Goal: Task Accomplishment & Management: Use online tool/utility

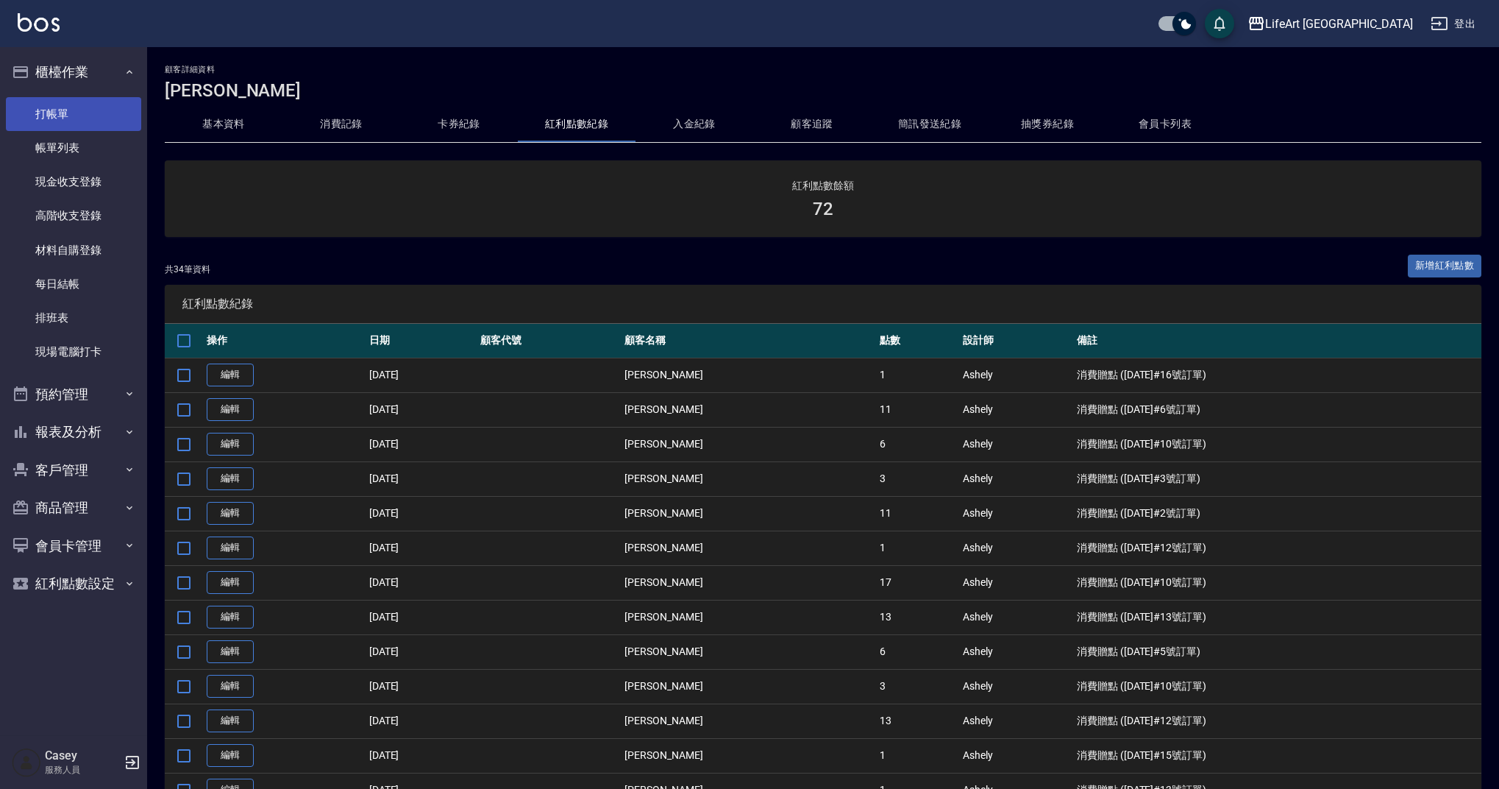
click at [85, 119] on link "打帳單" at bounding box center [73, 114] width 135 height 34
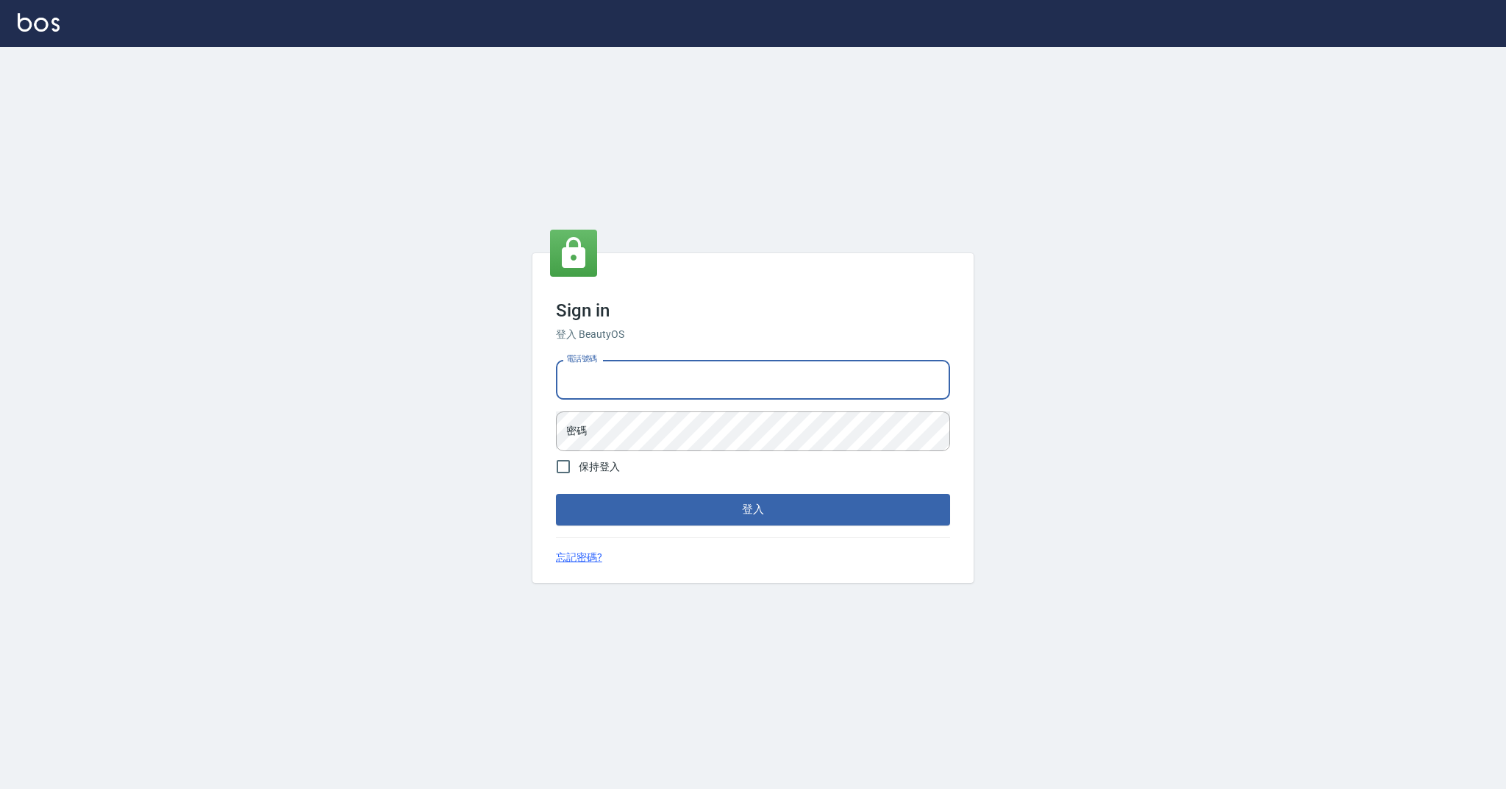
type input "0958051258"
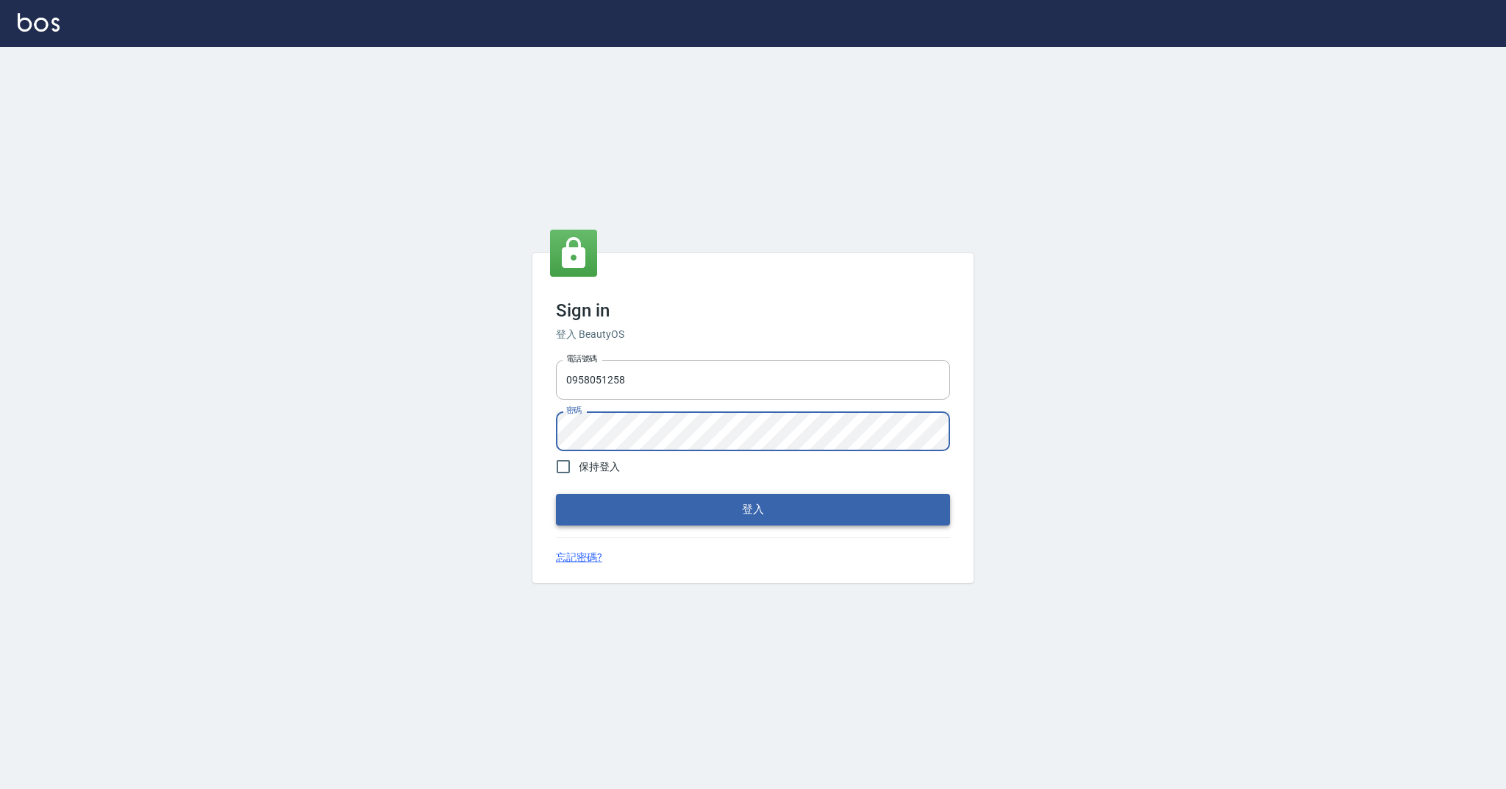
click at [613, 506] on button "登入" at bounding box center [753, 509] width 394 height 31
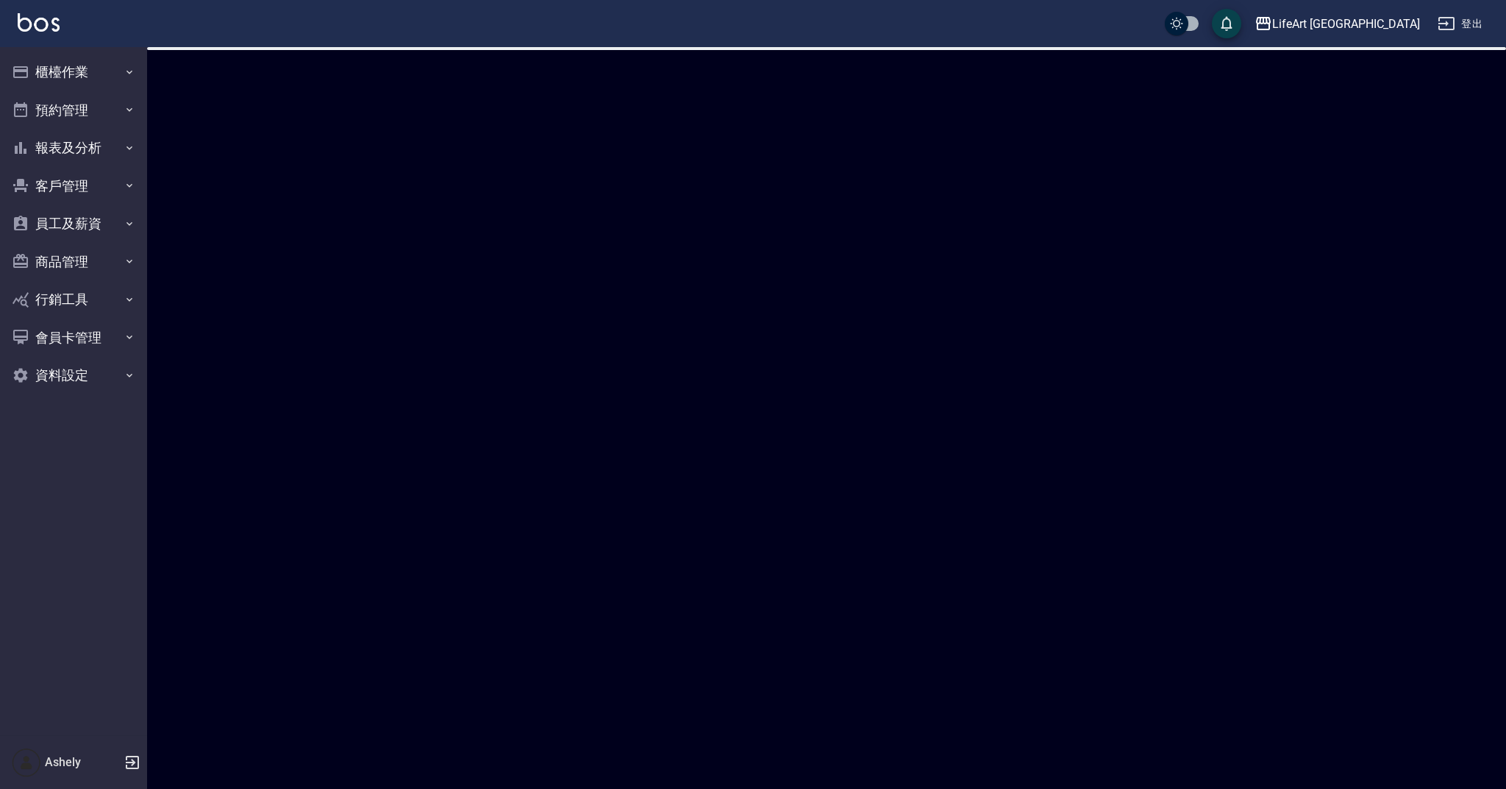
checkbox input "true"
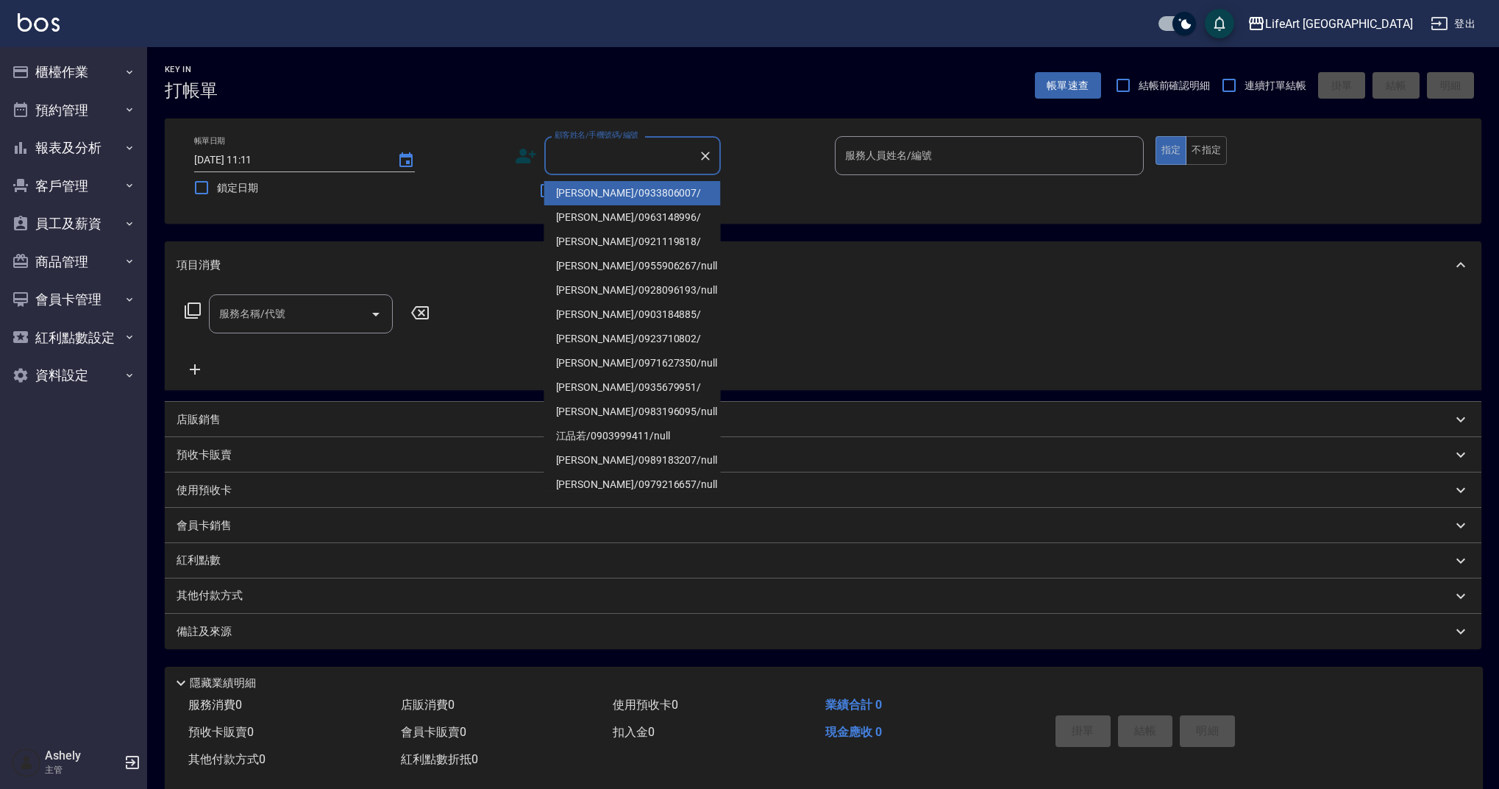
click at [608, 155] on input "顧客姓名/手機號碼/編號" at bounding box center [621, 156] width 141 height 26
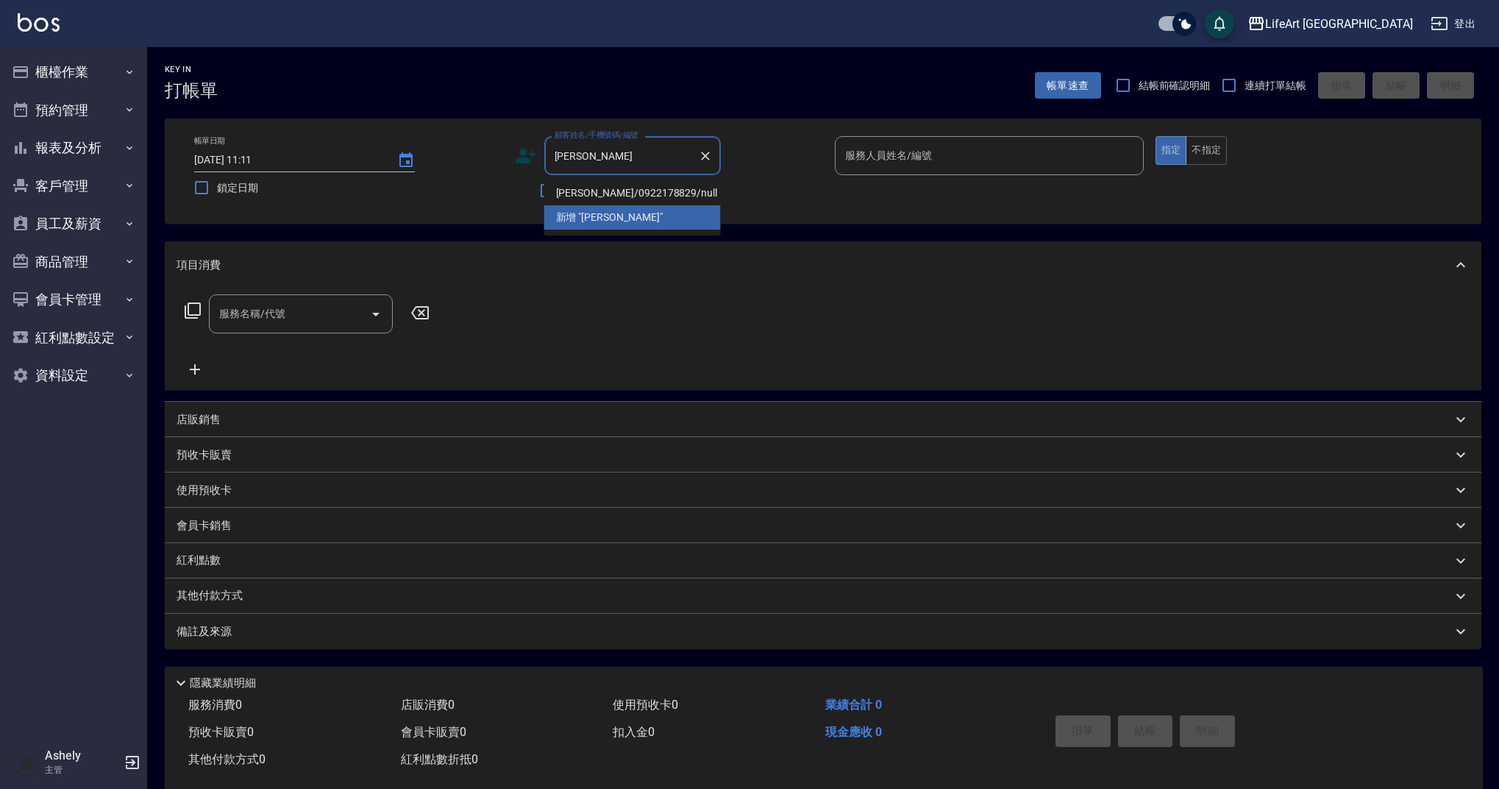
click at [604, 185] on li "[PERSON_NAME]/0922178829/null" at bounding box center [632, 193] width 177 height 24
type input "[PERSON_NAME]/0922178829/null"
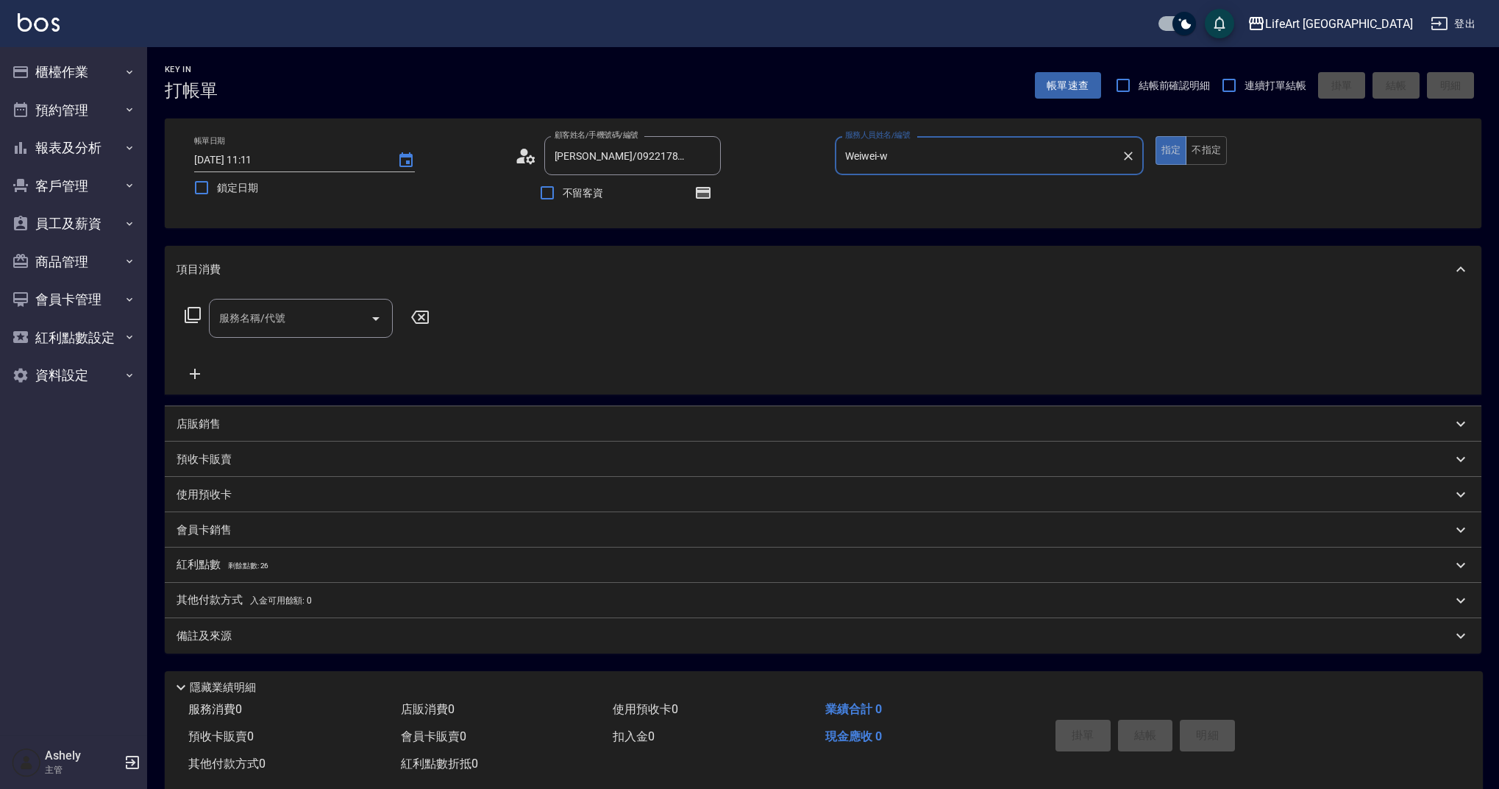
type input "Weiwei-w"
click at [711, 191] on button "button" at bounding box center [703, 192] width 35 height 35
click at [525, 155] on circle at bounding box center [523, 152] width 7 height 7
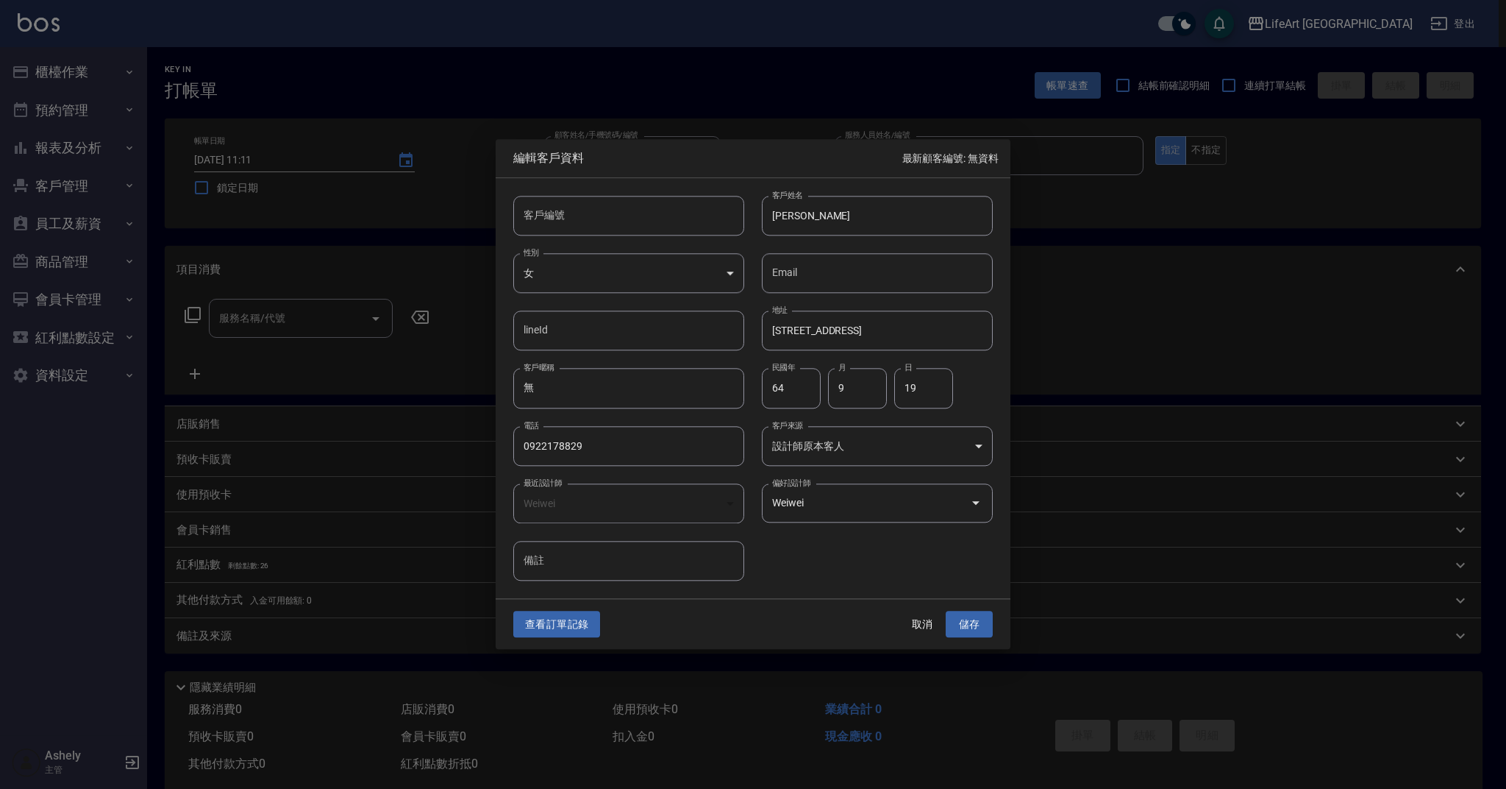
click at [563, 624] on button "查看訂單記錄" at bounding box center [556, 624] width 87 height 27
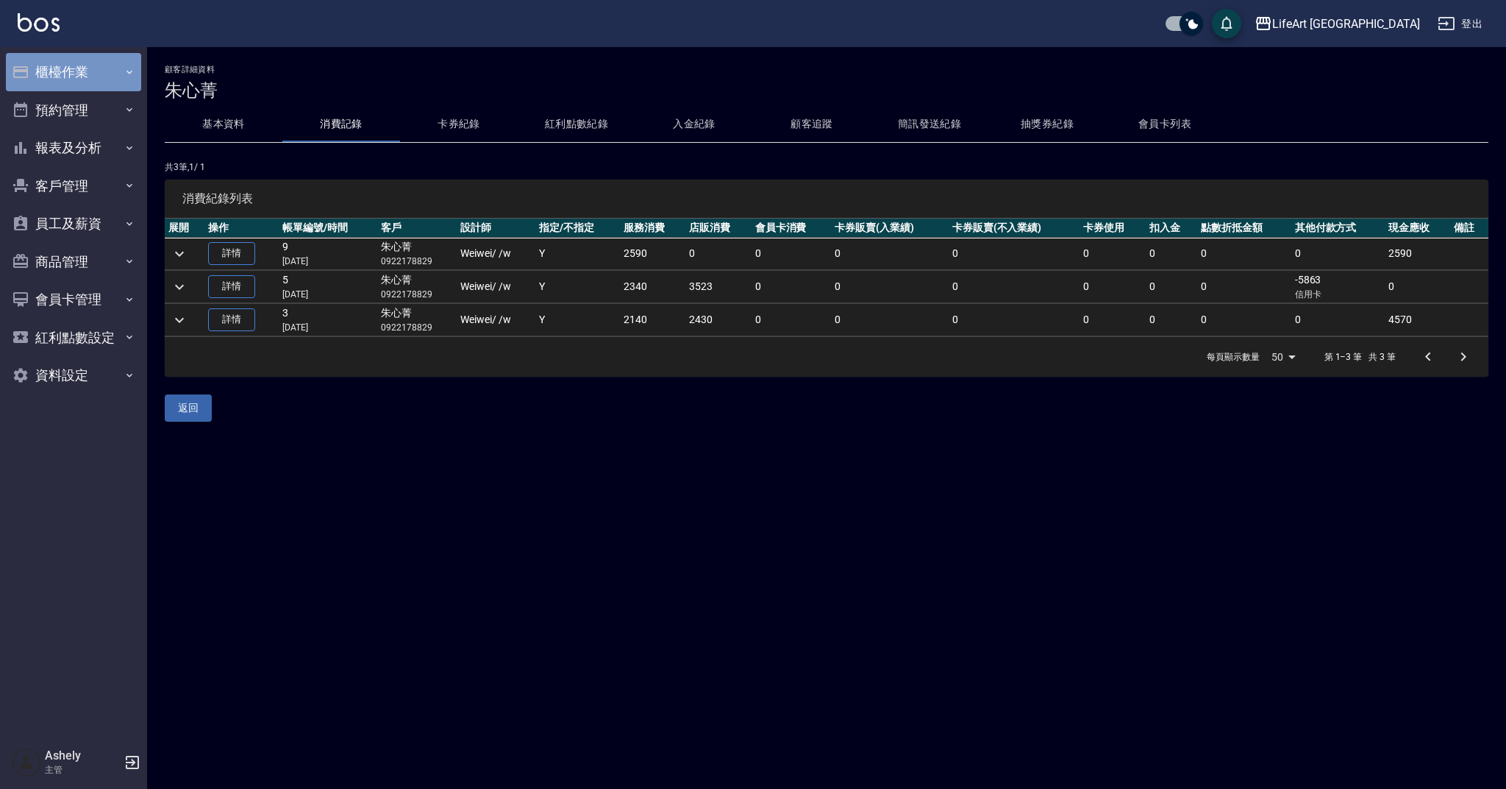
click at [91, 74] on button "櫃檯作業" at bounding box center [73, 72] width 135 height 38
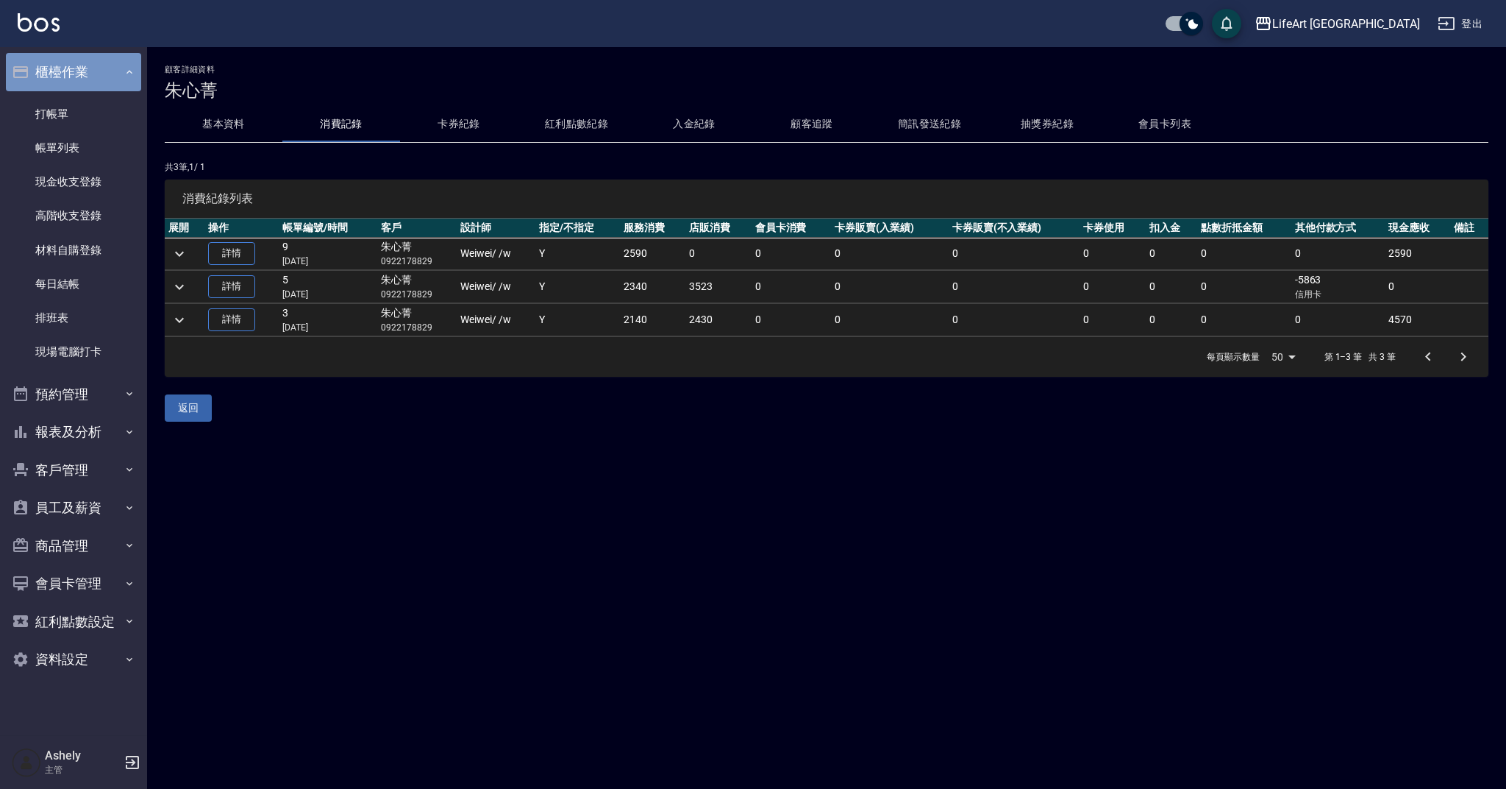
click at [91, 74] on button "櫃檯作業" at bounding box center [73, 72] width 135 height 38
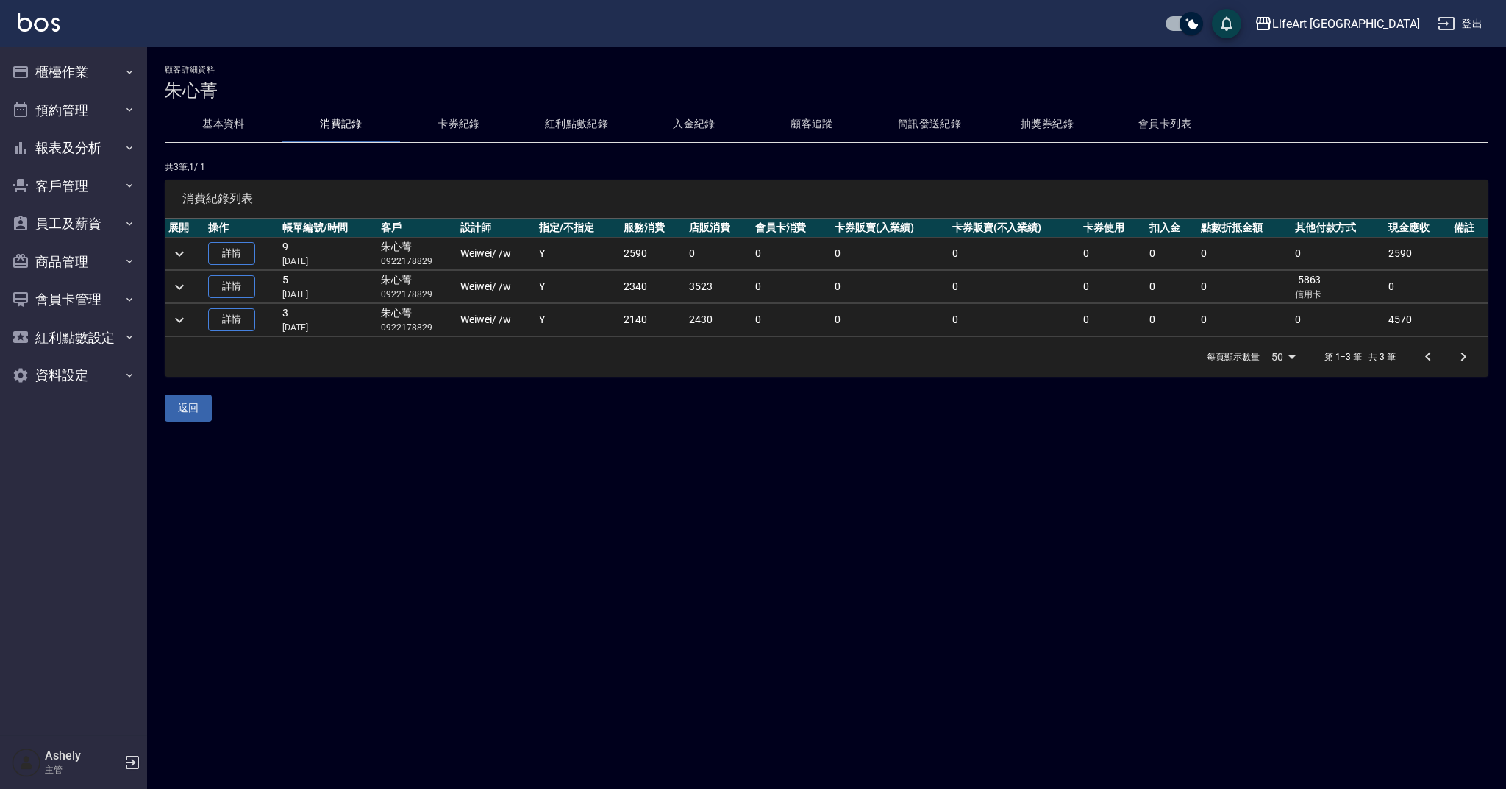
click at [129, 762] on icon "button" at bounding box center [132, 761] width 13 height 13
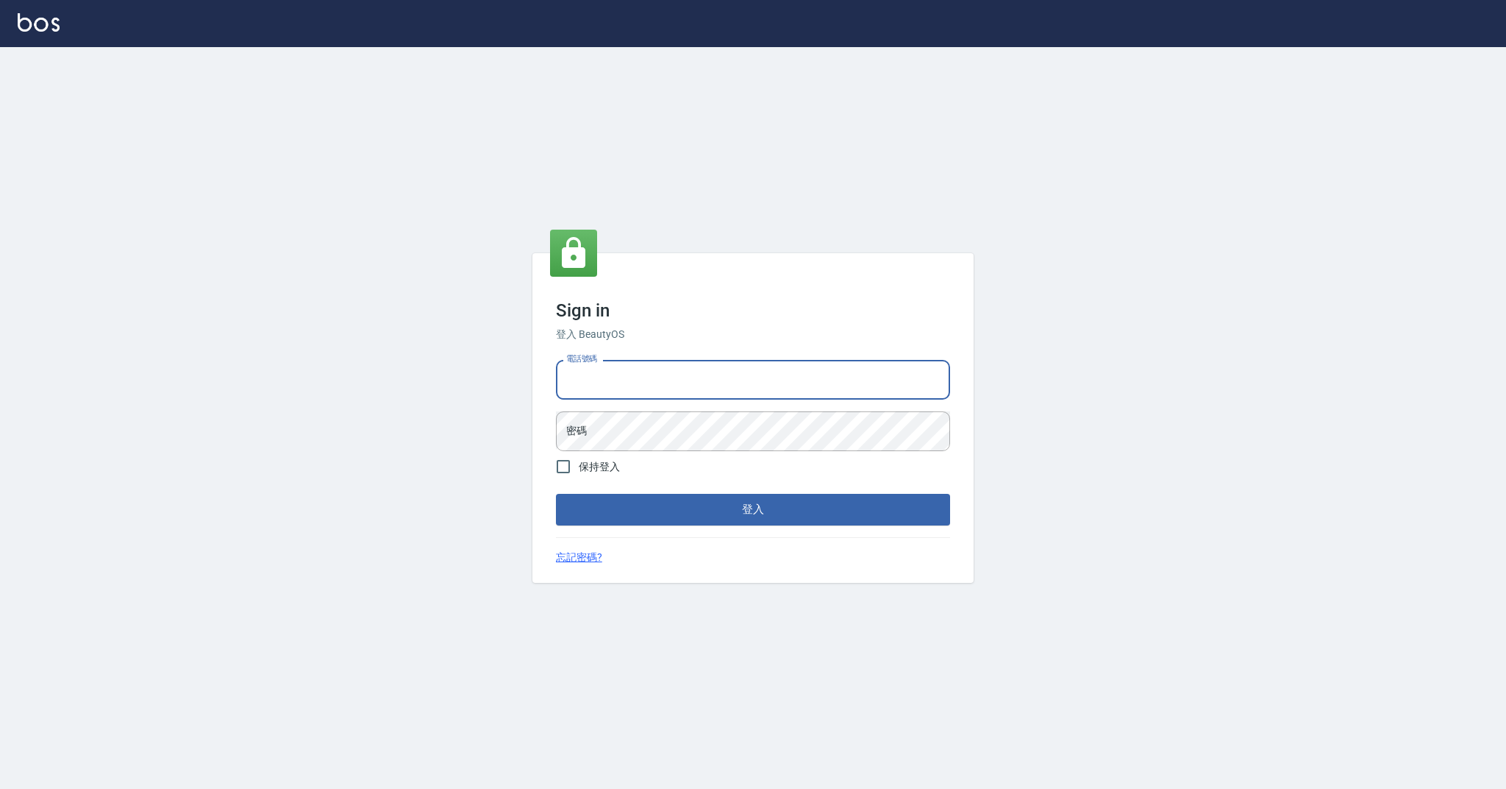
type input "0989368139"
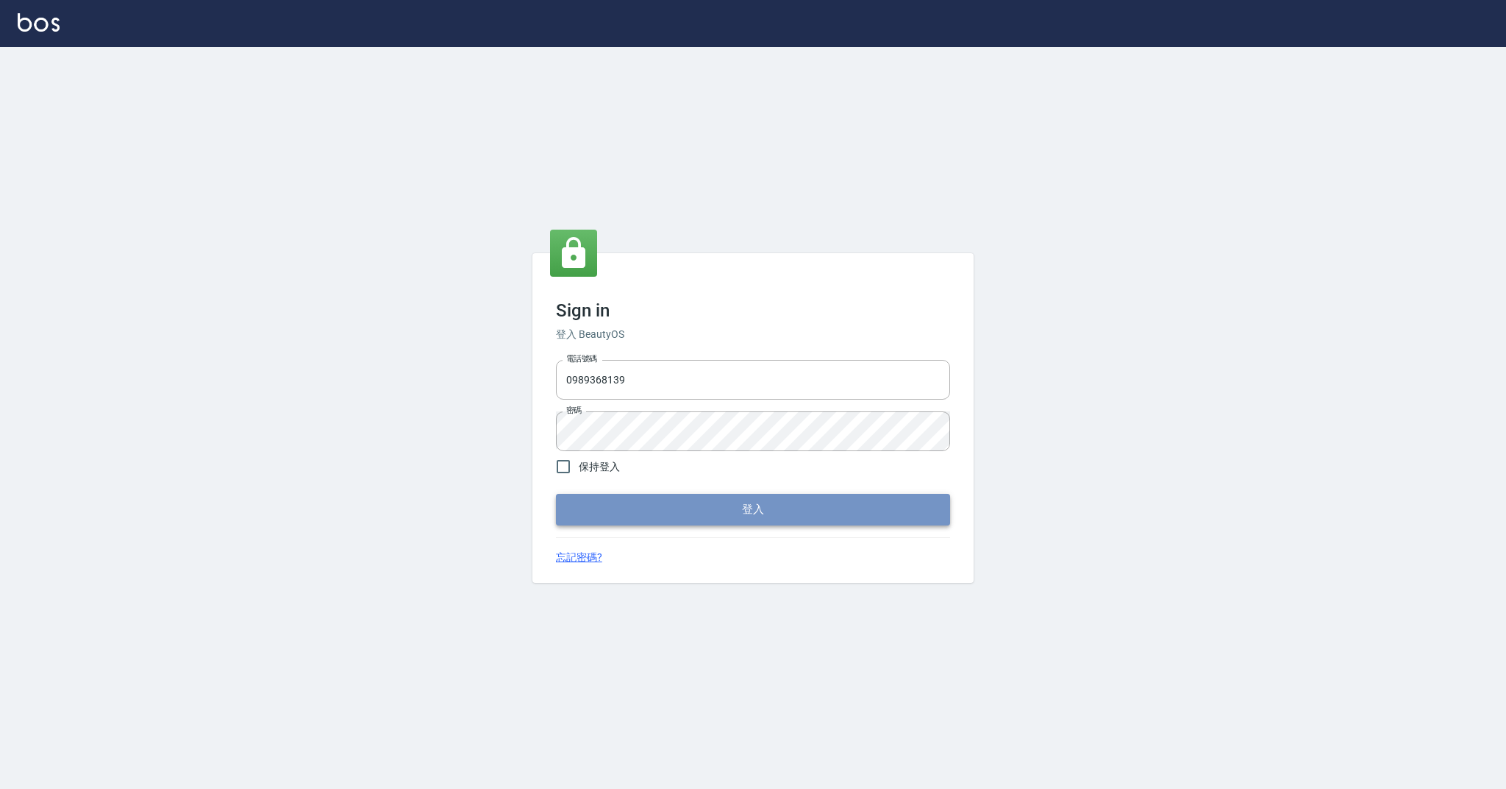
click at [724, 522] on button "登入" at bounding box center [753, 509] width 394 height 31
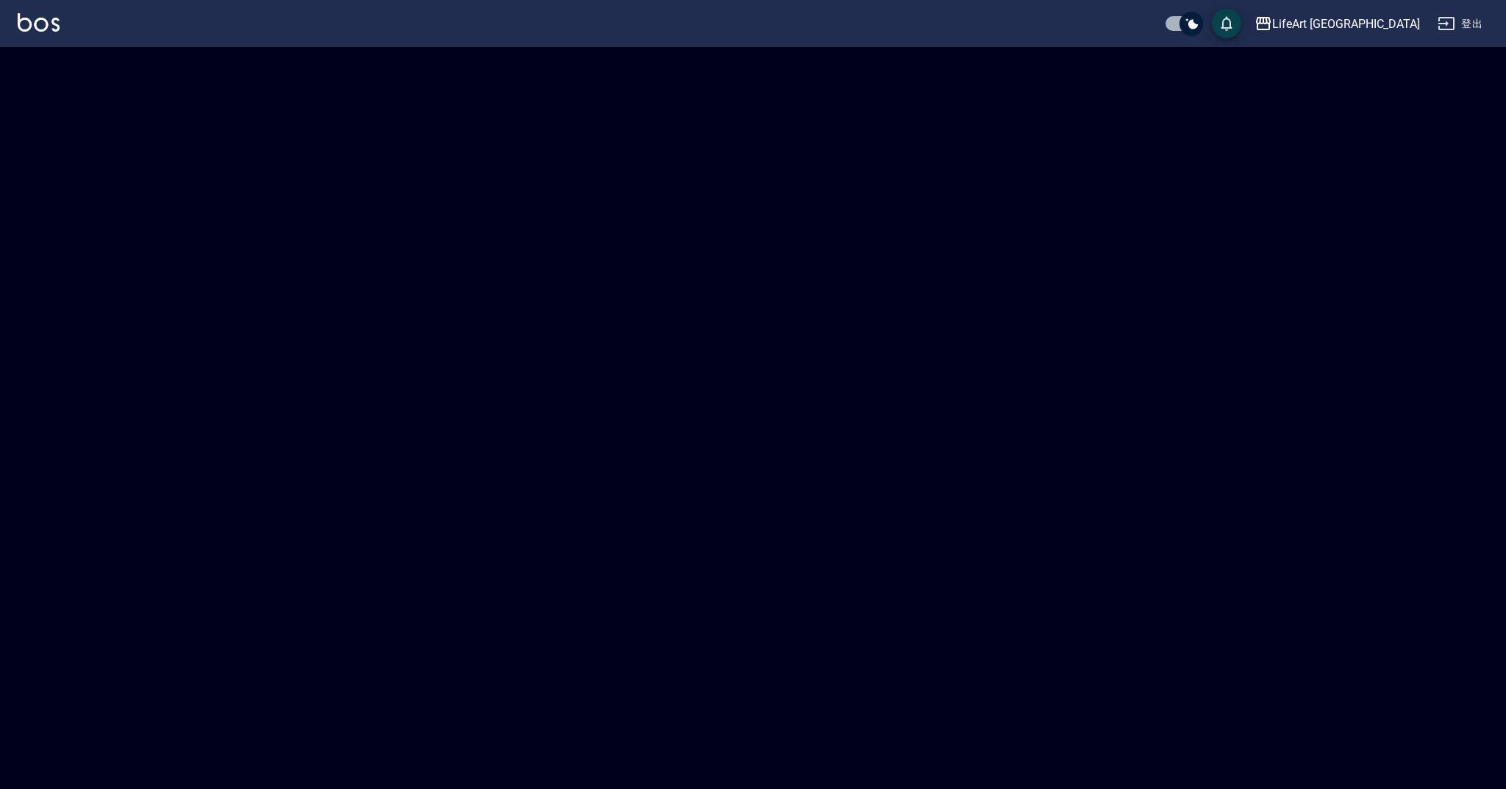
checkbox input "true"
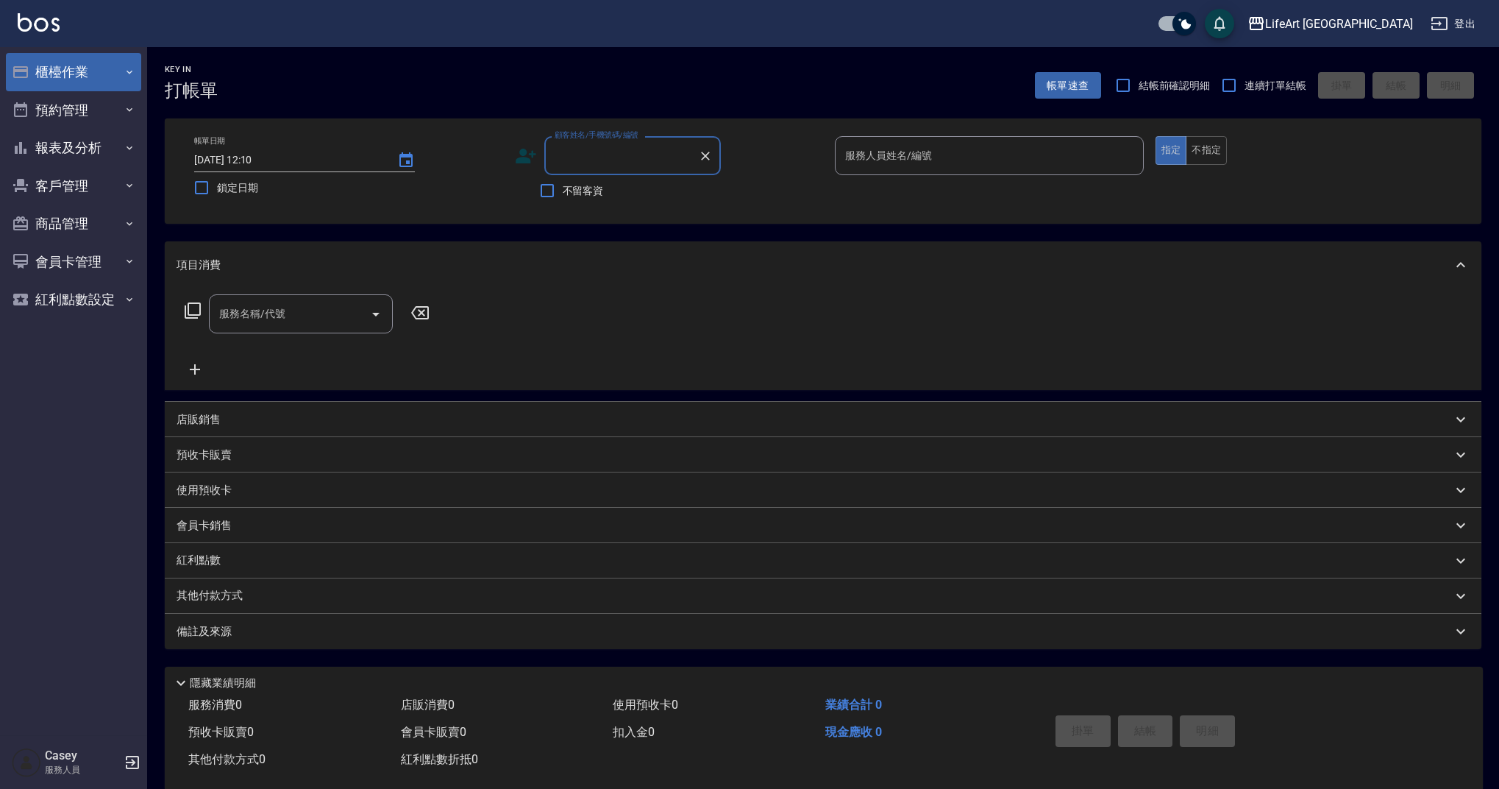
click at [87, 63] on button "櫃檯作業" at bounding box center [73, 72] width 135 height 38
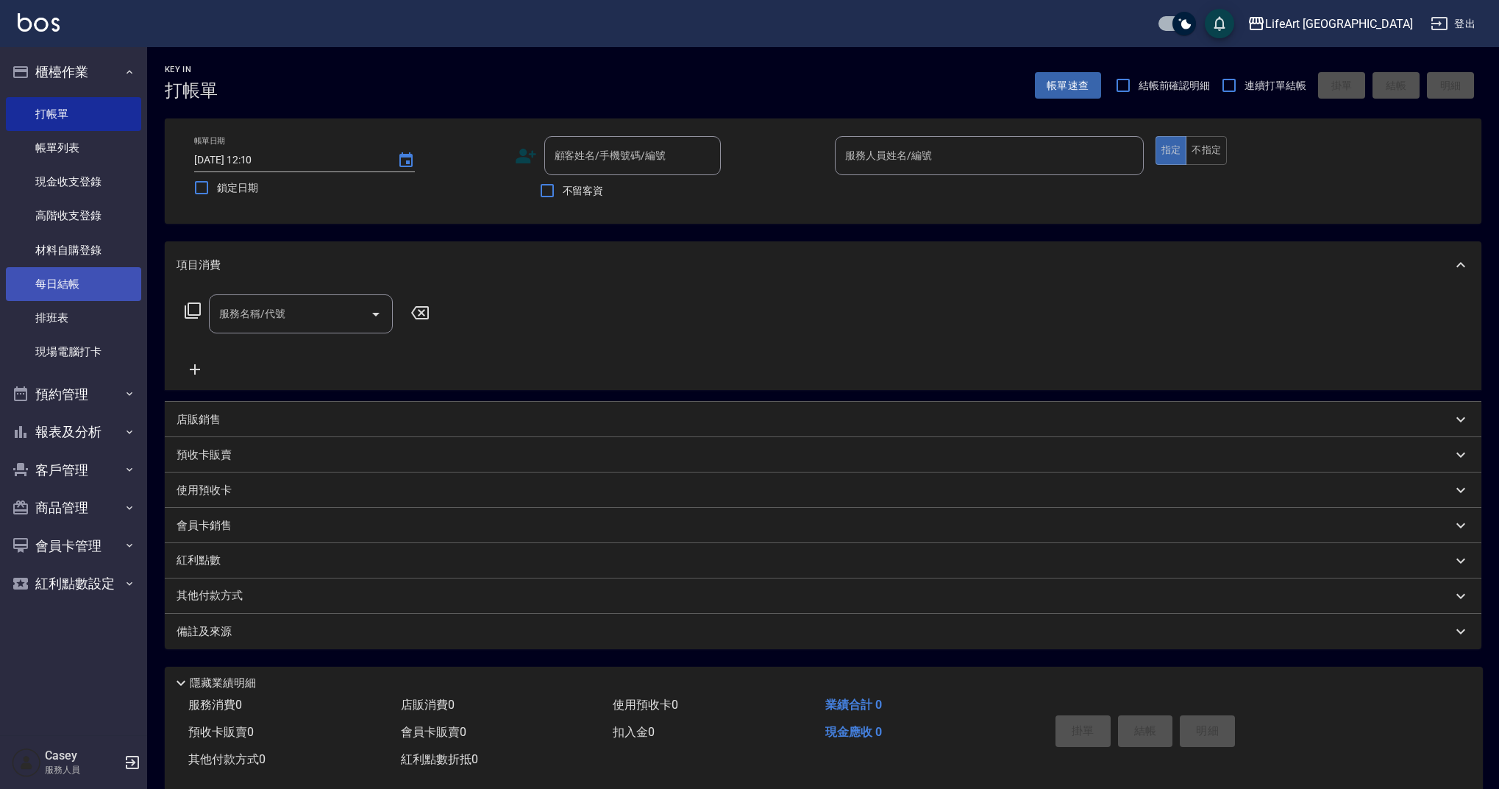
click at [102, 284] on link "每日結帳" at bounding box center [73, 284] width 135 height 34
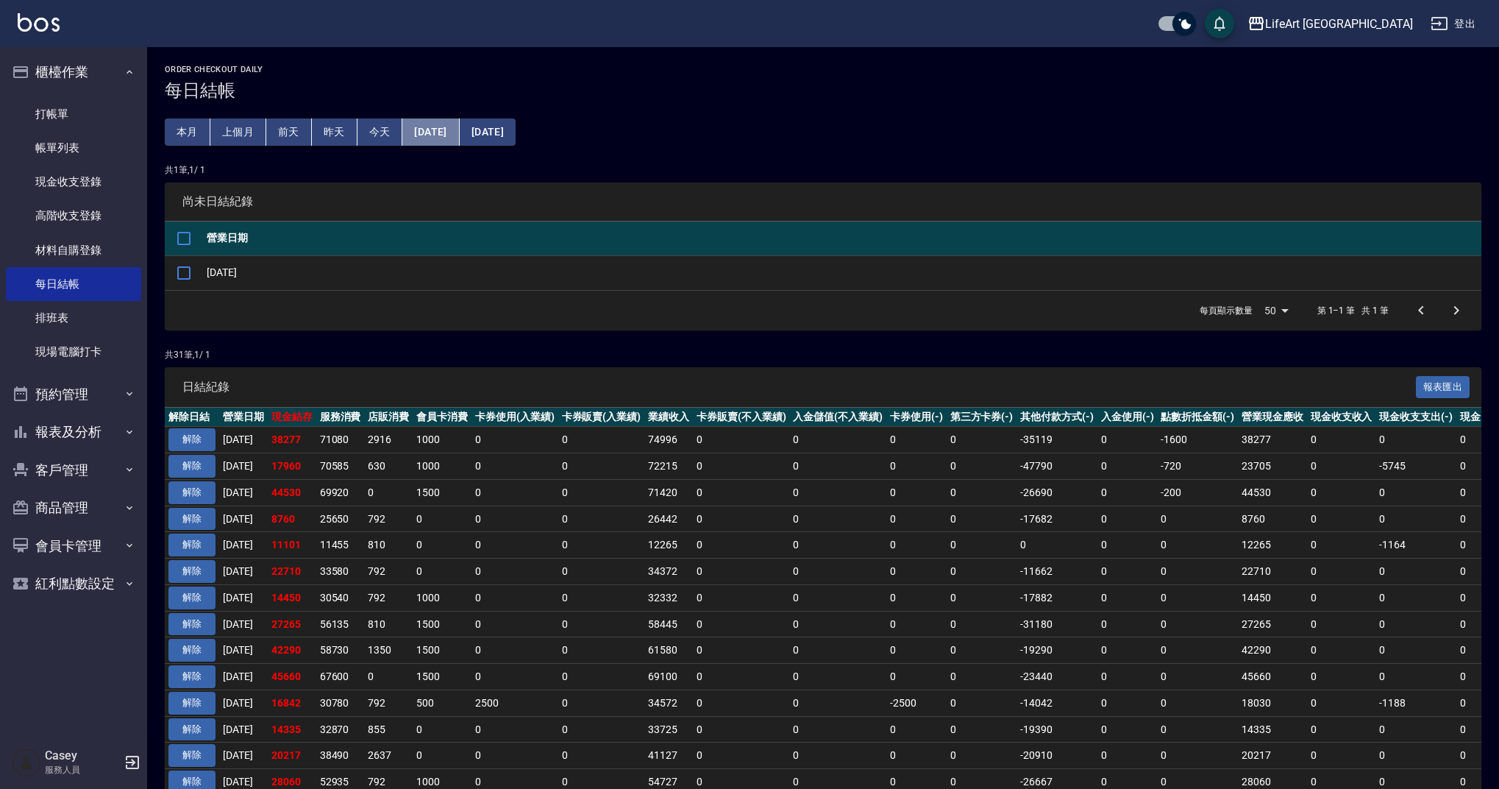
click at [445, 140] on button "2025/08/22" at bounding box center [430, 131] width 57 height 27
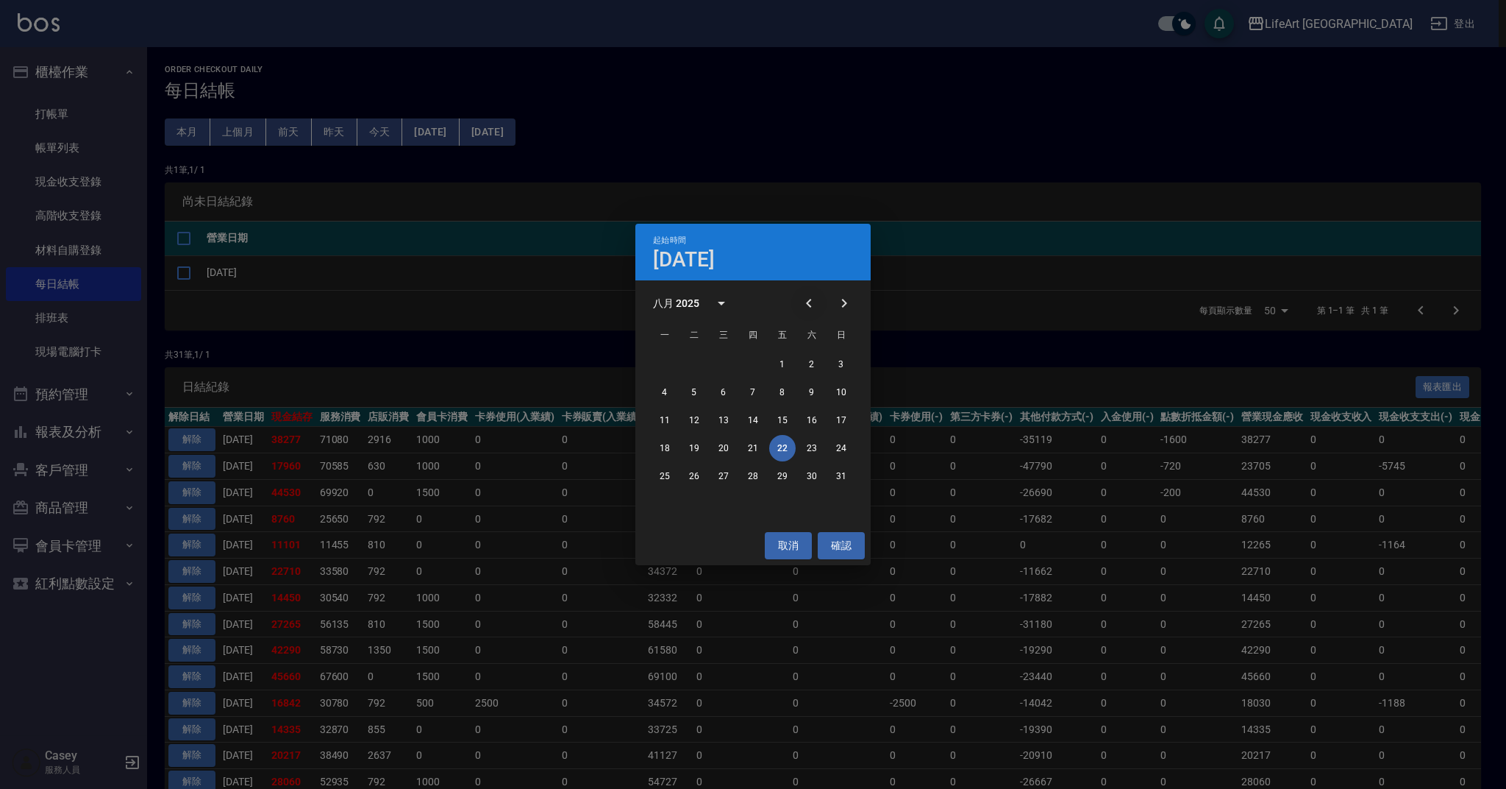
click at [796, 299] on button "Previous month" at bounding box center [808, 302] width 35 height 35
click at [851, 303] on icon "Next month" at bounding box center [845, 303] width 18 height 18
click at [729, 421] on button "17" at bounding box center [724, 420] width 26 height 26
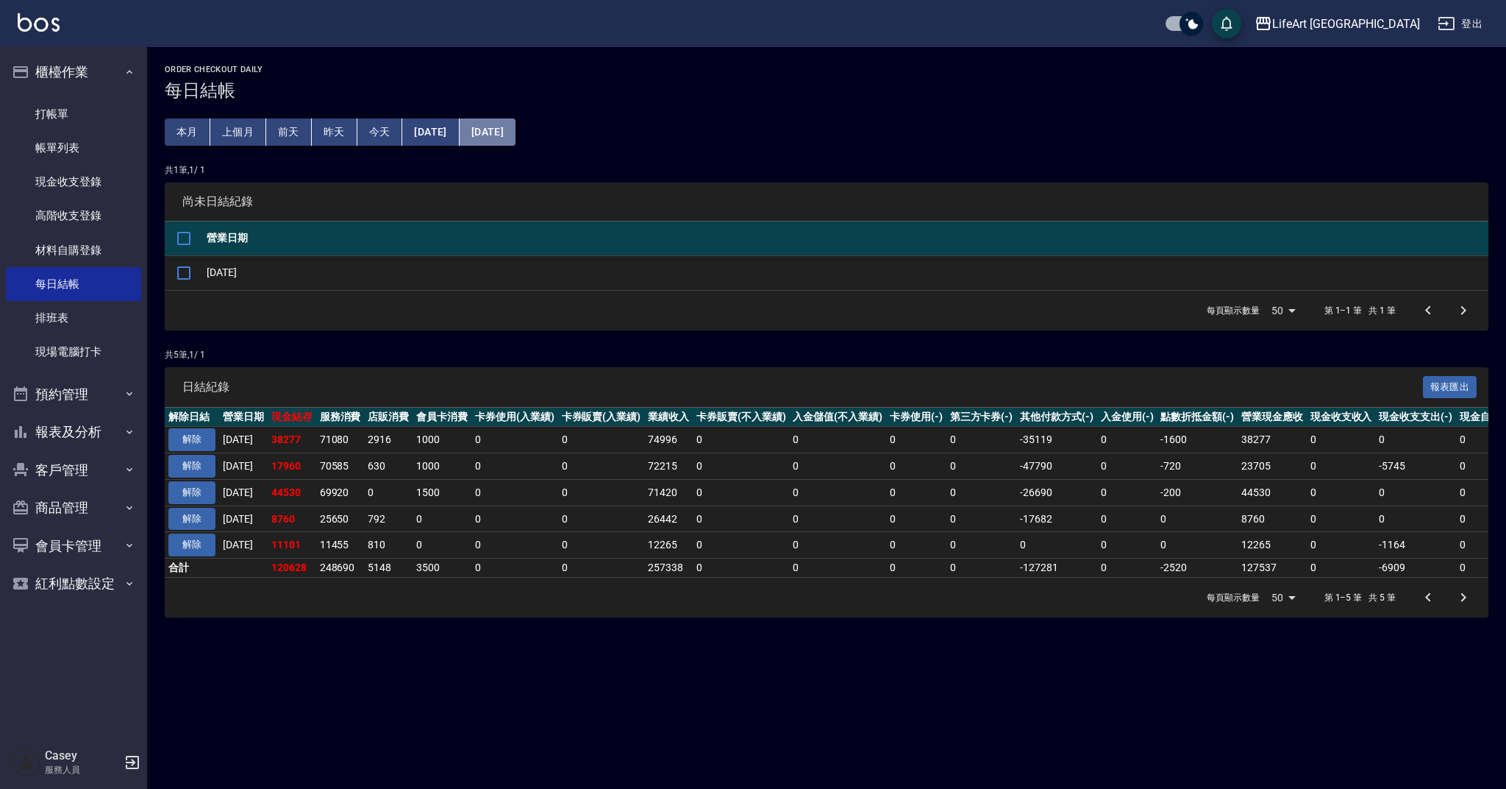
click at [516, 132] on button "2025/09/22" at bounding box center [488, 131] width 56 height 27
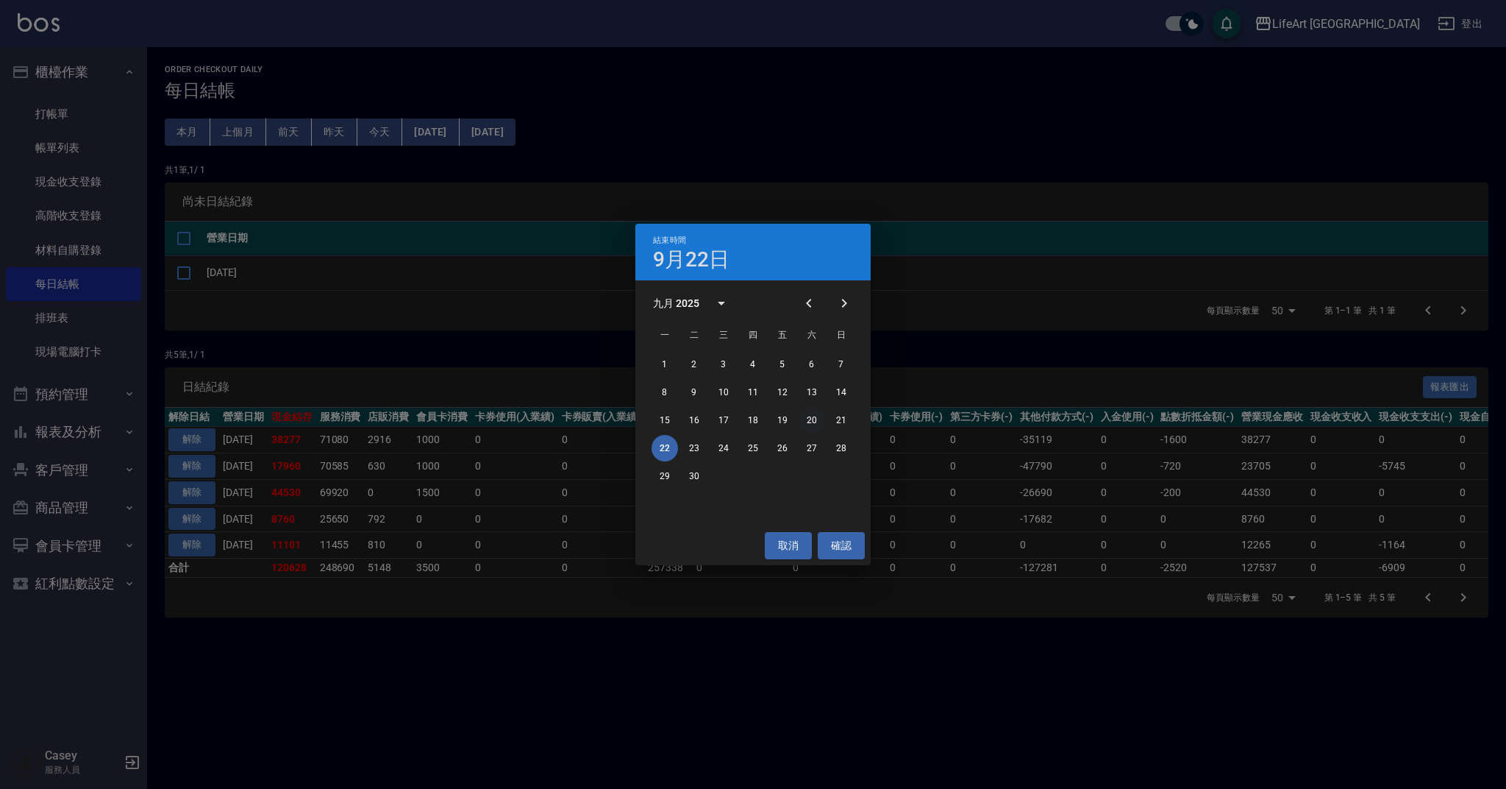
click at [819, 417] on button "20" at bounding box center [812, 420] width 26 height 26
